Goal: Task Accomplishment & Management: Use online tool/utility

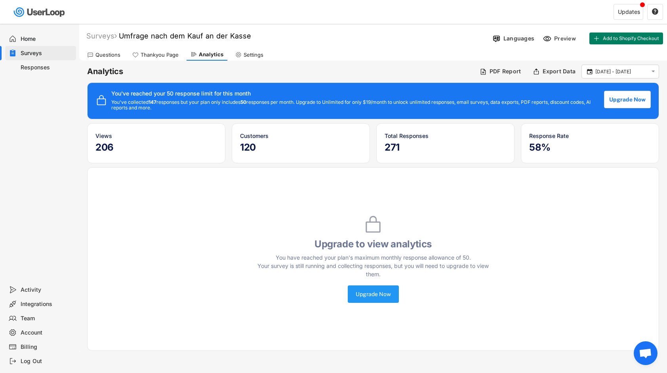
click at [384, 303] on button "Upgrade Now" at bounding box center [373, 293] width 51 height 17
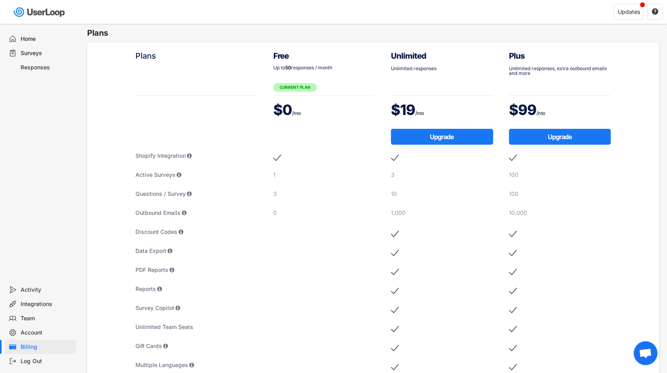
click at [43, 46] on div "Surveys" at bounding box center [40, 53] width 71 height 14
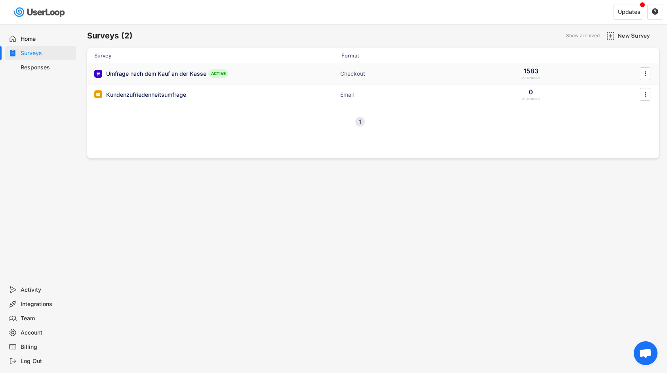
click at [154, 77] on div "Umfrage nach dem Kauf an der Kasse" at bounding box center [156, 74] width 100 height 8
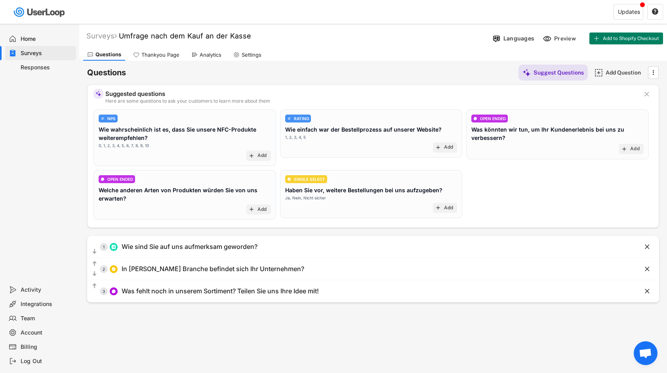
click at [194, 47] on div "Questions Thankyou Page Analytics Settings" at bounding box center [373, 54] width 588 height 14
click at [203, 52] on div "Analytics" at bounding box center [211, 55] width 22 height 7
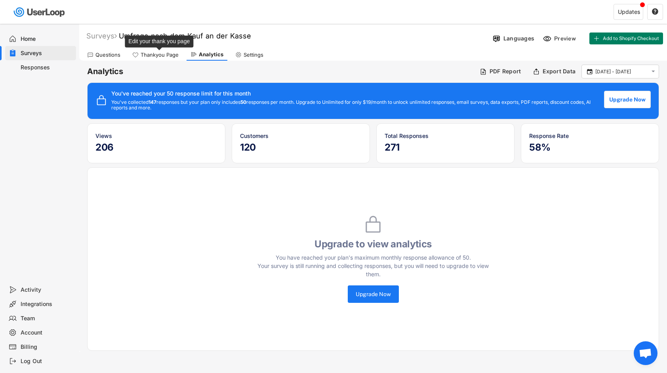
click at [170, 57] on div "Thankyou Page" at bounding box center [160, 55] width 38 height 7
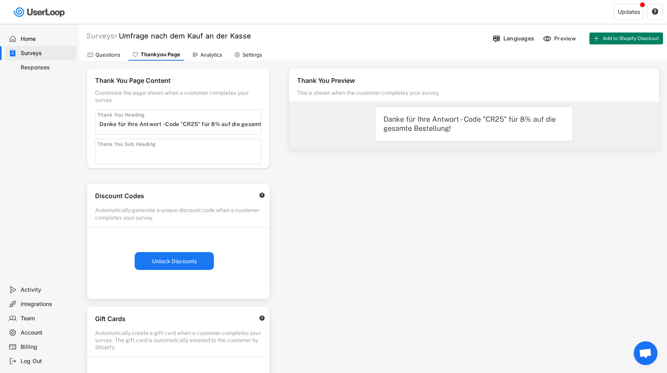
click at [81, 55] on div "Questions Thankyou Page Analytics Settings" at bounding box center [373, 54] width 588 height 14
click at [98, 57] on div "Questions" at bounding box center [108, 55] width 25 height 7
